Goal: Task Accomplishment & Management: Manage account settings

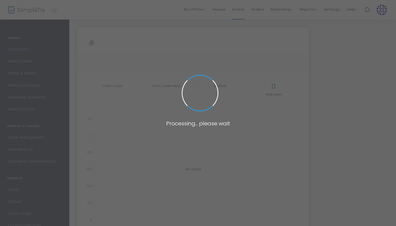
type input "[URL][DOMAIN_NAME]"
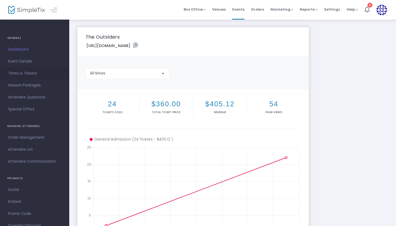
click at [31, 76] on span "Times & Tickets" at bounding box center [34, 73] width 53 height 7
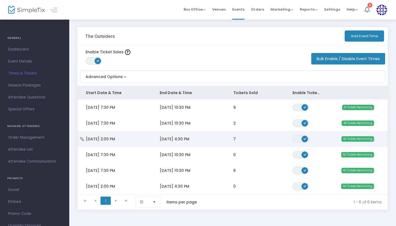
click at [224, 143] on td "[DATE] 4:30 PM" at bounding box center [188, 139] width 74 height 16
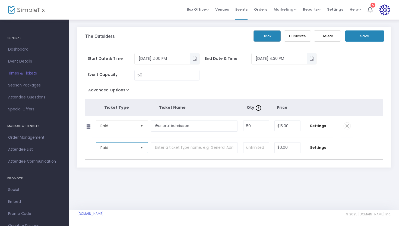
click at [135, 147] on span "Paid" at bounding box center [117, 147] width 35 height 5
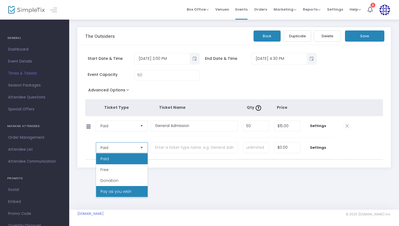
click at [127, 192] on span "Pay as you wish" at bounding box center [115, 190] width 31 height 5
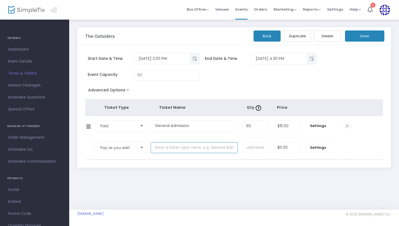
click at [216, 149] on input "text" at bounding box center [194, 147] width 87 height 11
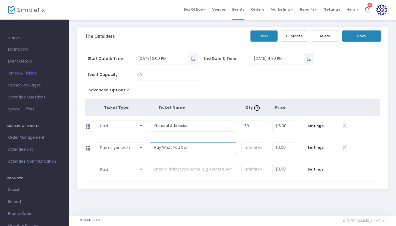
type input "Pay What You Can"
click at [256, 147] on input at bounding box center [254, 147] width 25 height 10
click at [247, 126] on input "50" at bounding box center [254, 126] width 25 height 10
click at [247, 147] on input at bounding box center [254, 147] width 25 height 10
click at [278, 150] on input "0" at bounding box center [285, 147] width 25 height 10
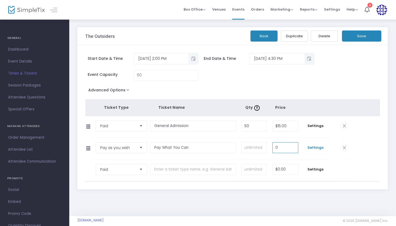
type input "$0.00"
click at [316, 149] on span "Settings" at bounding box center [316, 147] width 24 height 5
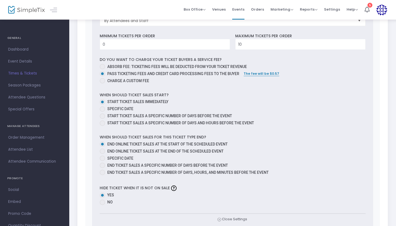
scroll to position [217, 0]
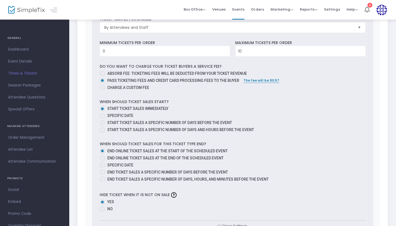
click at [208, 159] on span "End online ticket sales at the end of the scheduled event" at bounding box center [165, 158] width 116 height 4
click at [102, 160] on input "End online ticket sales at the end of the scheduled event" at bounding box center [102, 160] width 0 height 0
radio input "true"
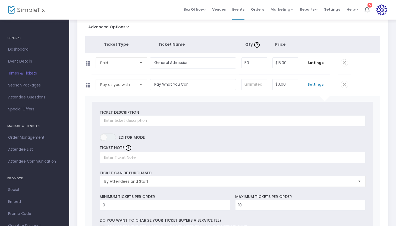
scroll to position [58, 0]
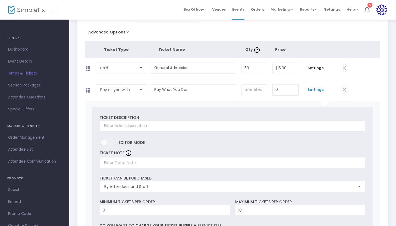
click at [280, 88] on input "0" at bounding box center [285, 89] width 25 height 10
click at [285, 90] on input "0" at bounding box center [285, 89] width 25 height 10
type input "$0.00"
click at [185, 99] on td "Pay What You Can Required." at bounding box center [194, 90] width 89 height 21
click at [247, 91] on input at bounding box center [254, 89] width 25 height 10
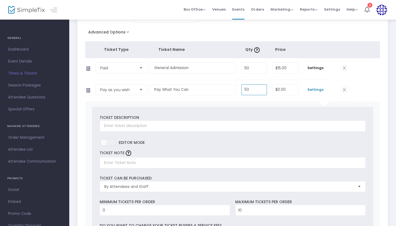
type input "50"
click at [383, 95] on div "Start Date & Time [DATE] 2:00 PM End Date & Time [DATE] 4:30 PM Event Capacity …" at bounding box center [232, 209] width 310 height 445
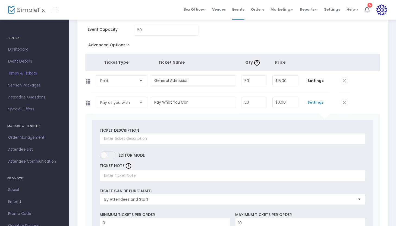
scroll to position [0, 0]
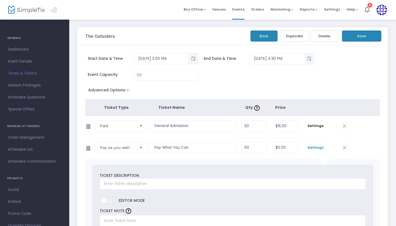
click at [364, 39] on button "Save" at bounding box center [361, 35] width 39 height 11
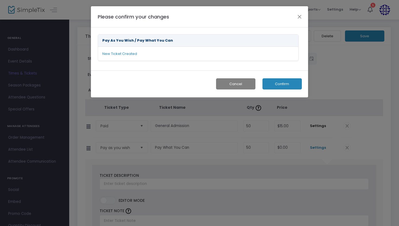
click at [278, 83] on button "Confirm" at bounding box center [282, 83] width 39 height 11
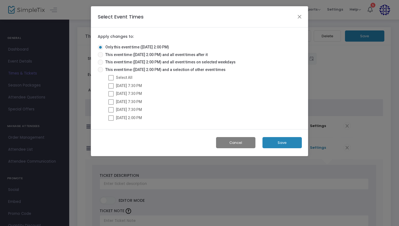
click at [112, 118] on span at bounding box center [110, 117] width 5 height 5
click at [102, 71] on span at bounding box center [100, 69] width 5 height 5
click at [100, 72] on input "This event time ([DATE] 2:00 PM) and a selection of other event times" at bounding box center [100, 72] width 0 height 0
radio input "true"
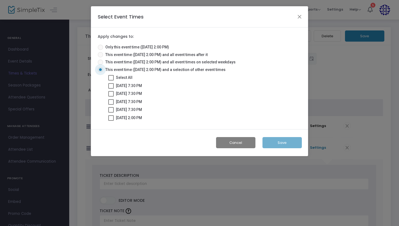
click at [115, 117] on label "[DATE] 2:00 PM" at bounding box center [125, 117] width 34 height 7
click at [111, 121] on input "[DATE] 2:00 PM" at bounding box center [111, 121] width 0 height 0
checkbox input "true"
click at [284, 145] on button "Save" at bounding box center [282, 142] width 39 height 11
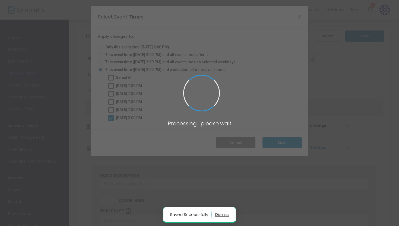
radio input "true"
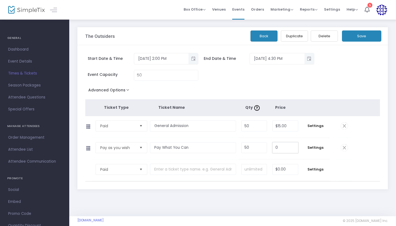
click at [281, 149] on input "0" at bounding box center [285, 147] width 25 height 10
click at [343, 182] on div "Start Date & Time [DATE] 2:00 PM End Date & Time [DATE] 4:30 PM Event Capacity …" at bounding box center [232, 117] width 310 height 144
click at [284, 148] on input "300" at bounding box center [285, 147] width 25 height 10
type input "$3.00"
click at [331, 181] on div "Start Date & Time [DATE] 2:00 PM End Date & Time [DATE] 4:30 PM Event Capacity …" at bounding box center [232, 117] width 310 height 144
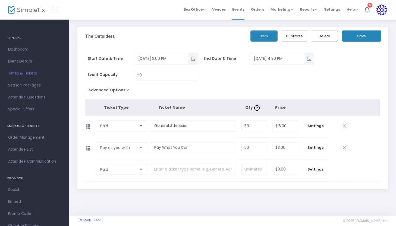
click at [358, 36] on button "Save" at bounding box center [361, 35] width 39 height 11
click at [194, 58] on span "Toggle popup" at bounding box center [193, 58] width 9 height 9
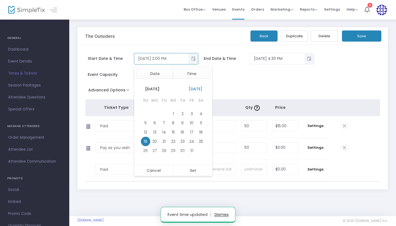
scroll to position [8, 0]
click at [194, 58] on span "Toggle popup" at bounding box center [193, 58] width 9 height 9
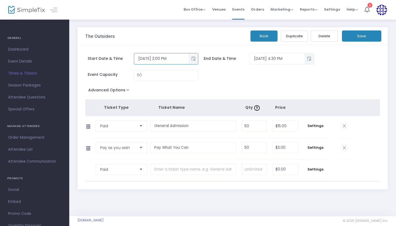
click at [267, 33] on button "Back" at bounding box center [263, 35] width 27 height 11
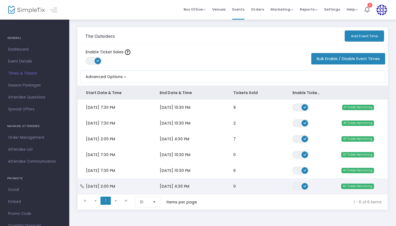
click at [213, 190] on td "[DATE] 4:30 PM" at bounding box center [188, 186] width 74 height 16
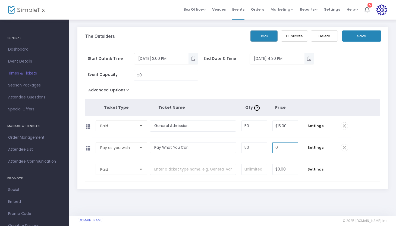
click at [279, 149] on input "0" at bounding box center [285, 147] width 25 height 10
type input "$3.00"
click at [252, 197] on div "The Outsiders Back Duplicate Delete Save Start Date & Time [DATE] 2:00 PM End D…" at bounding box center [232, 117] width 327 height 197
click at [362, 36] on button "Save" at bounding box center [361, 35] width 39 height 11
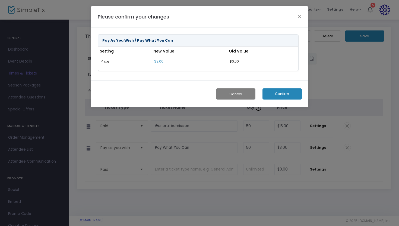
click at [277, 96] on button "Confirm" at bounding box center [282, 93] width 39 height 11
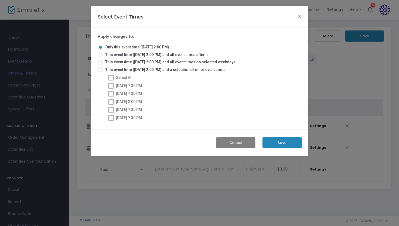
click at [247, 142] on button "Cancel" at bounding box center [235, 142] width 39 height 11
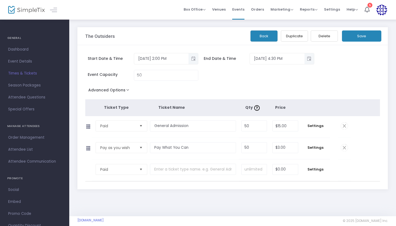
click at [353, 34] on button "Save" at bounding box center [361, 35] width 39 height 11
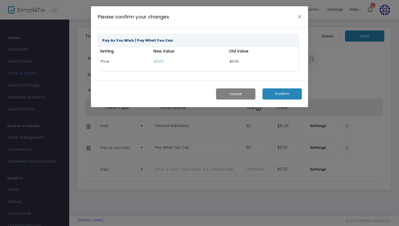
click at [277, 97] on button "Confirm" at bounding box center [282, 93] width 39 height 11
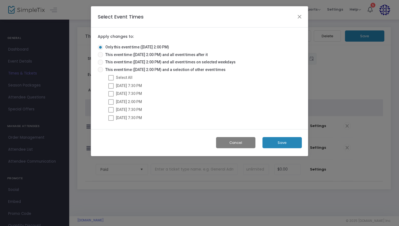
click at [279, 148] on div "Cancel Save" at bounding box center [199, 142] width 217 height 27
click at [279, 141] on button "Save" at bounding box center [282, 142] width 39 height 11
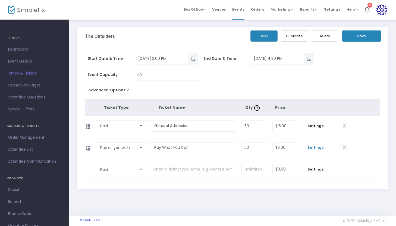
click at [313, 148] on span "Settings" at bounding box center [316, 147] width 24 height 5
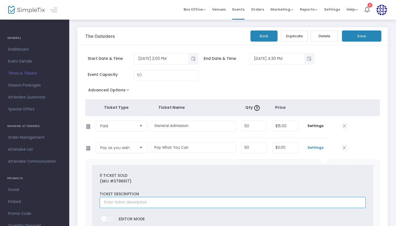
click at [153, 202] on input "text" at bounding box center [233, 202] width 266 height 11
